Goal: Information Seeking & Learning: Learn about a topic

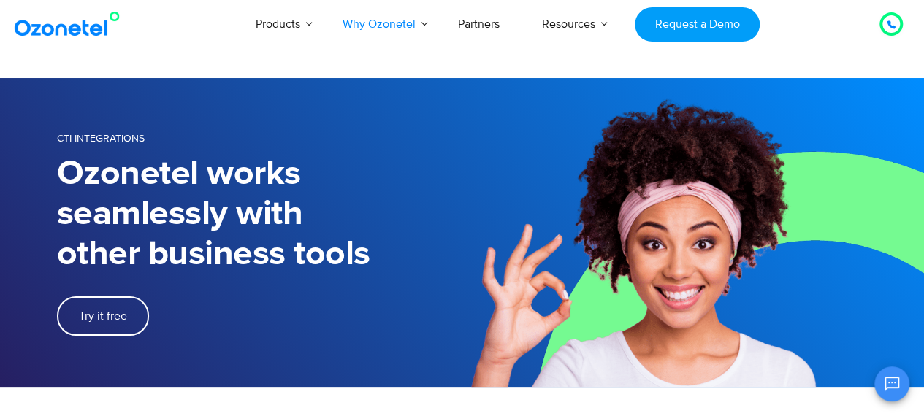
click at [883, 18] on div at bounding box center [891, 24] width 18 height 18
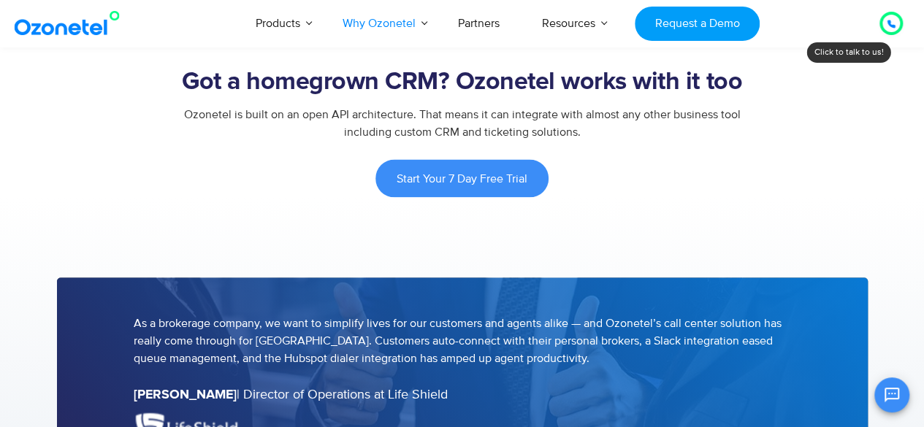
scroll to position [1241, 0]
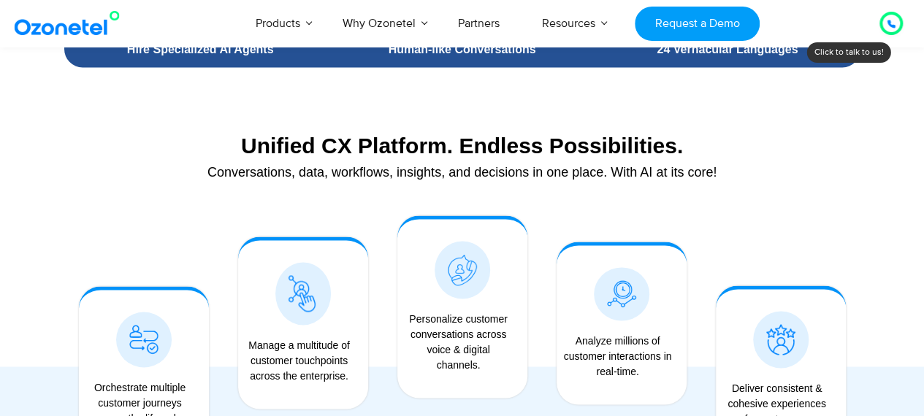
scroll to position [1022, 0]
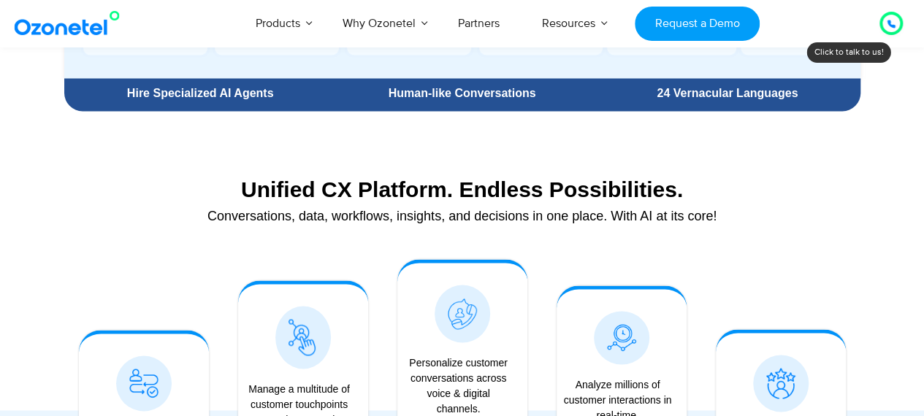
click at [55, 44] on div "Click to talk to us! Call in progress... 1 2 3 4 5 6 7 8 9 # 0 Products AI & CX…" at bounding box center [462, 23] width 924 height 48
click at [63, 33] on img at bounding box center [70, 23] width 118 height 26
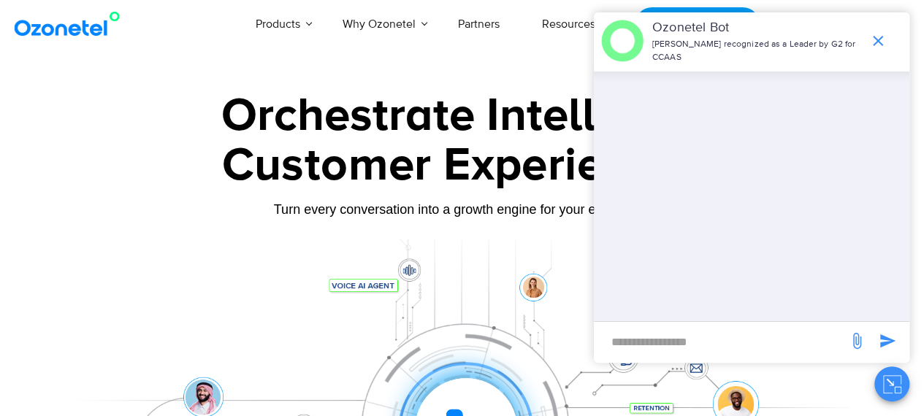
click at [892, 34] on div at bounding box center [886, 40] width 46 height 29
click at [878, 37] on icon "end chat or minimize" at bounding box center [878, 41] width 18 height 18
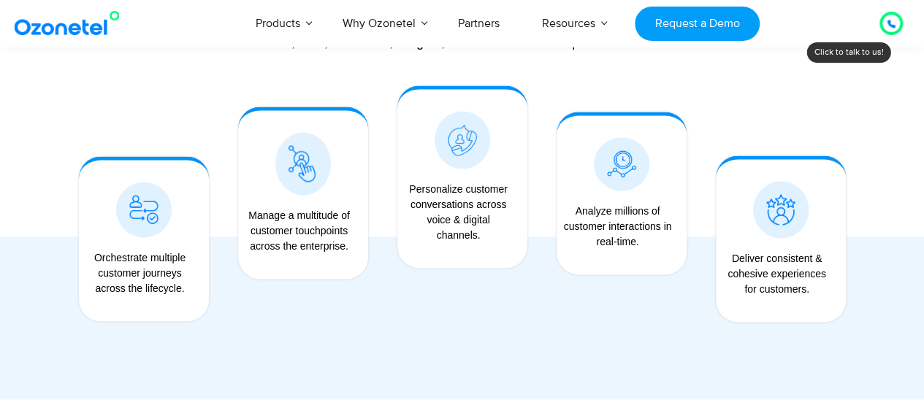
scroll to position [1241, 0]
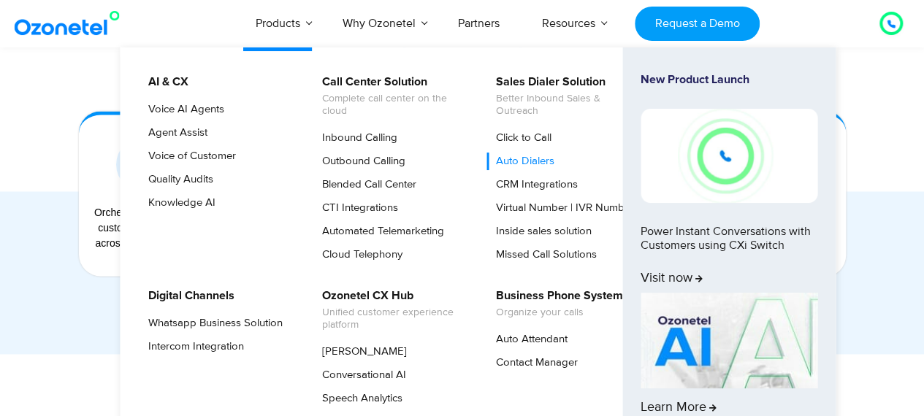
click at [529, 163] on link "Auto Dialers" at bounding box center [521, 162] width 70 height 18
